Goal: Check status: Check status

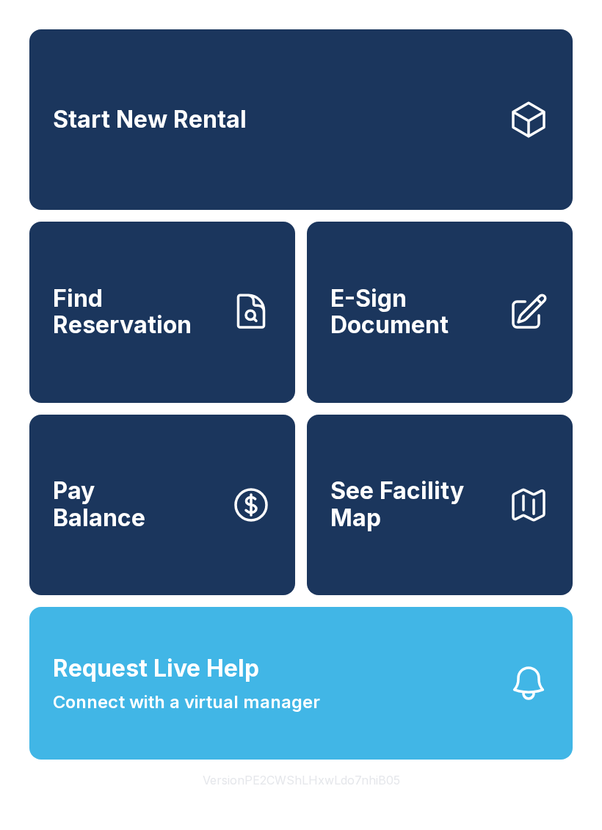
click at [148, 314] on span "Find Reservation" at bounding box center [136, 312] width 166 height 54
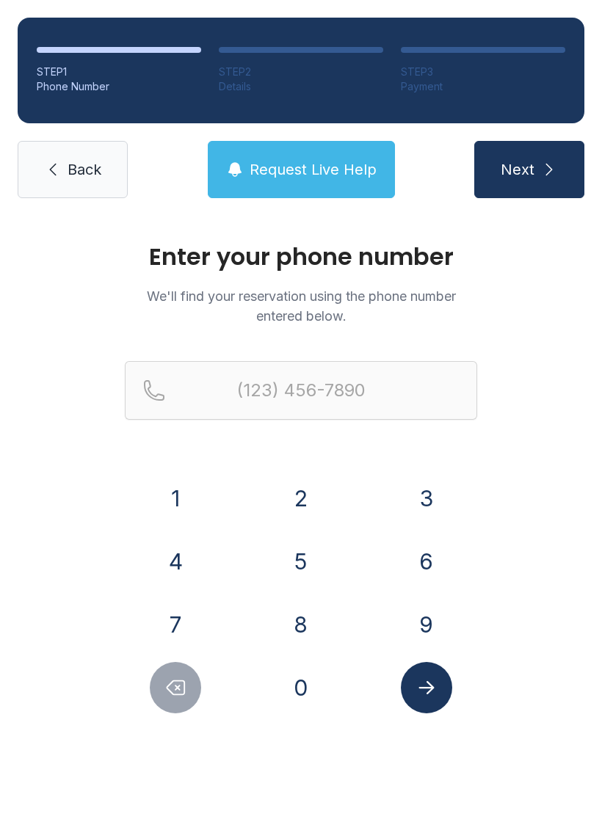
click at [430, 492] on button "3" at bounding box center [426, 498] width 51 height 51
click at [305, 622] on button "8" at bounding box center [300, 624] width 51 height 51
click at [422, 560] on button "6" at bounding box center [426, 561] width 51 height 51
click at [183, 619] on button "7" at bounding box center [175, 624] width 51 height 51
click at [176, 553] on button "4" at bounding box center [175, 561] width 51 height 51
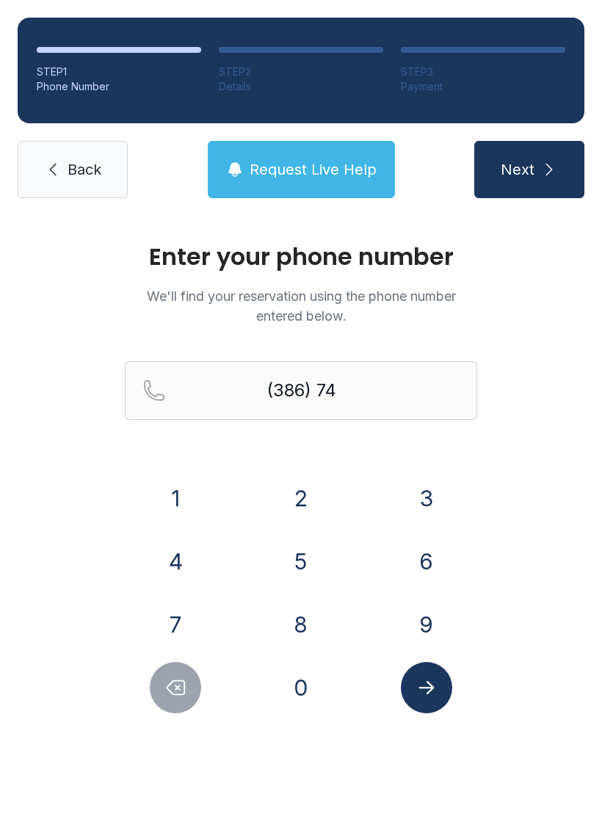
click at [311, 627] on button "8" at bounding box center [300, 624] width 51 height 51
click at [307, 617] on button "8" at bounding box center [300, 624] width 51 height 51
click at [307, 616] on button "8" at bounding box center [300, 624] width 51 height 51
click at [309, 487] on button "2" at bounding box center [300, 498] width 51 height 51
click at [426, 626] on button "9" at bounding box center [426, 624] width 51 height 51
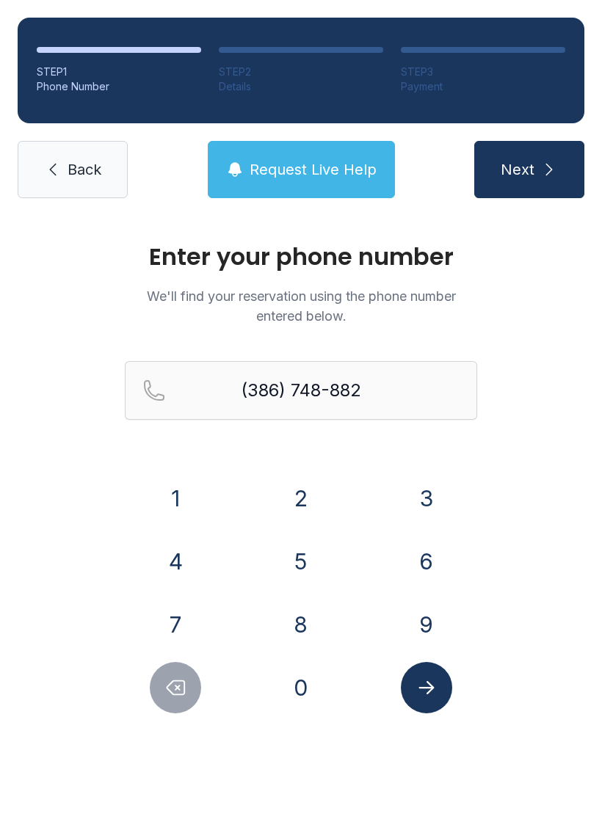
type input "[PHONE_NUMBER]"
click at [530, 178] on span "Next" at bounding box center [517, 169] width 34 height 21
